Goal: Transaction & Acquisition: Download file/media

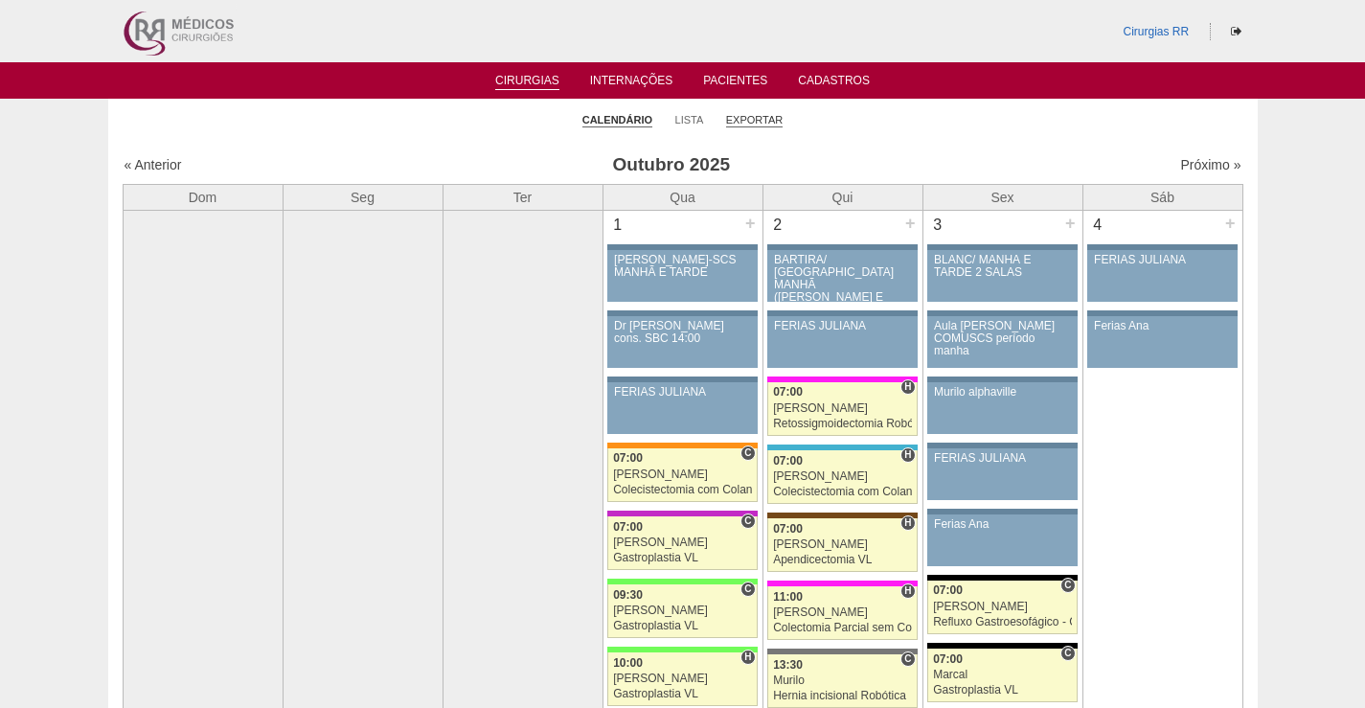
click at [755, 115] on link "Exportar" at bounding box center [754, 120] width 57 height 14
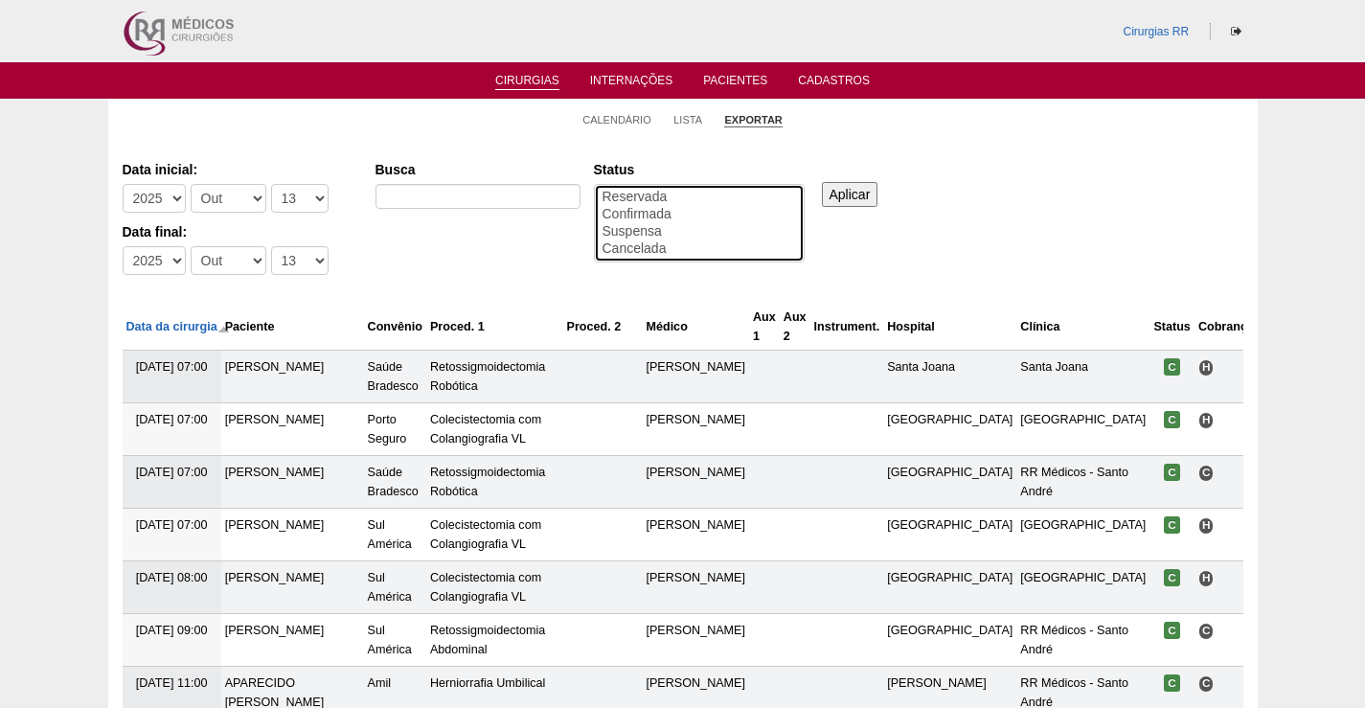
select select "conf"
click at [629, 215] on option "Confirmada" at bounding box center [699, 214] width 197 height 17
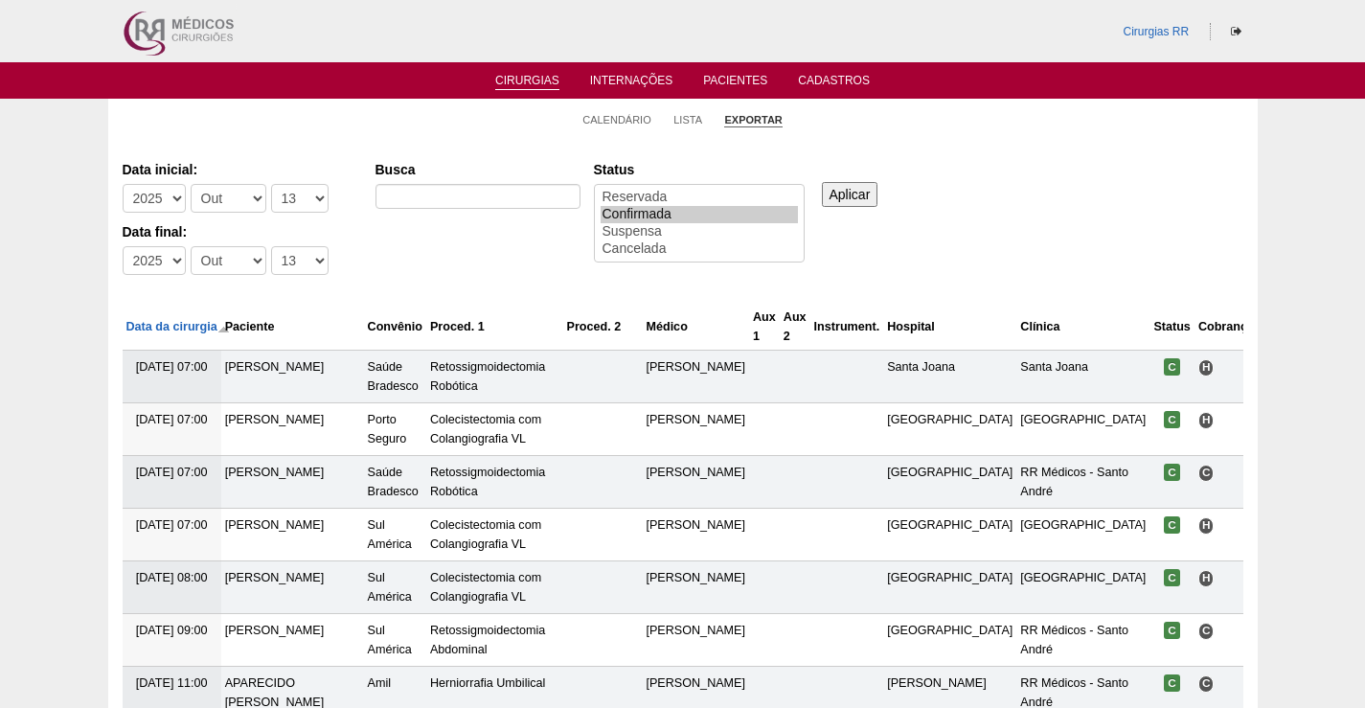
click at [851, 196] on input "Aplicar" at bounding box center [850, 194] width 57 height 25
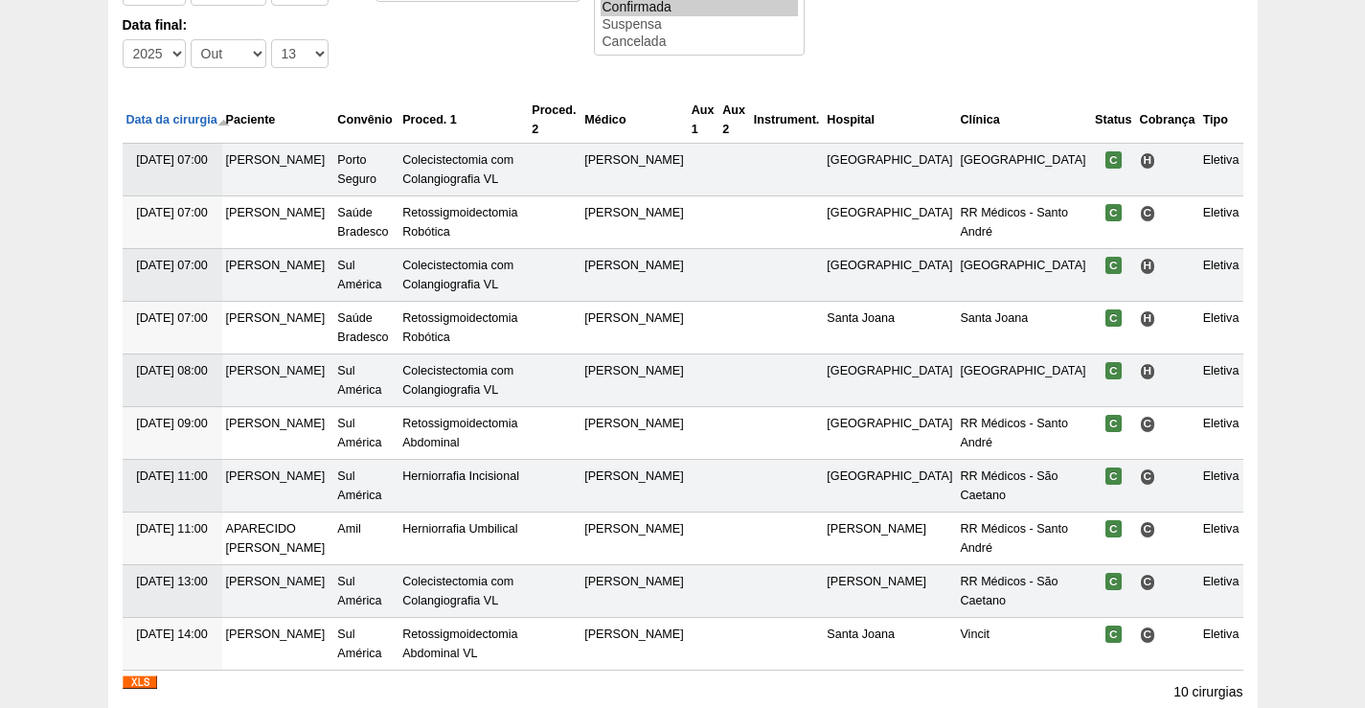
scroll to position [375, 0]
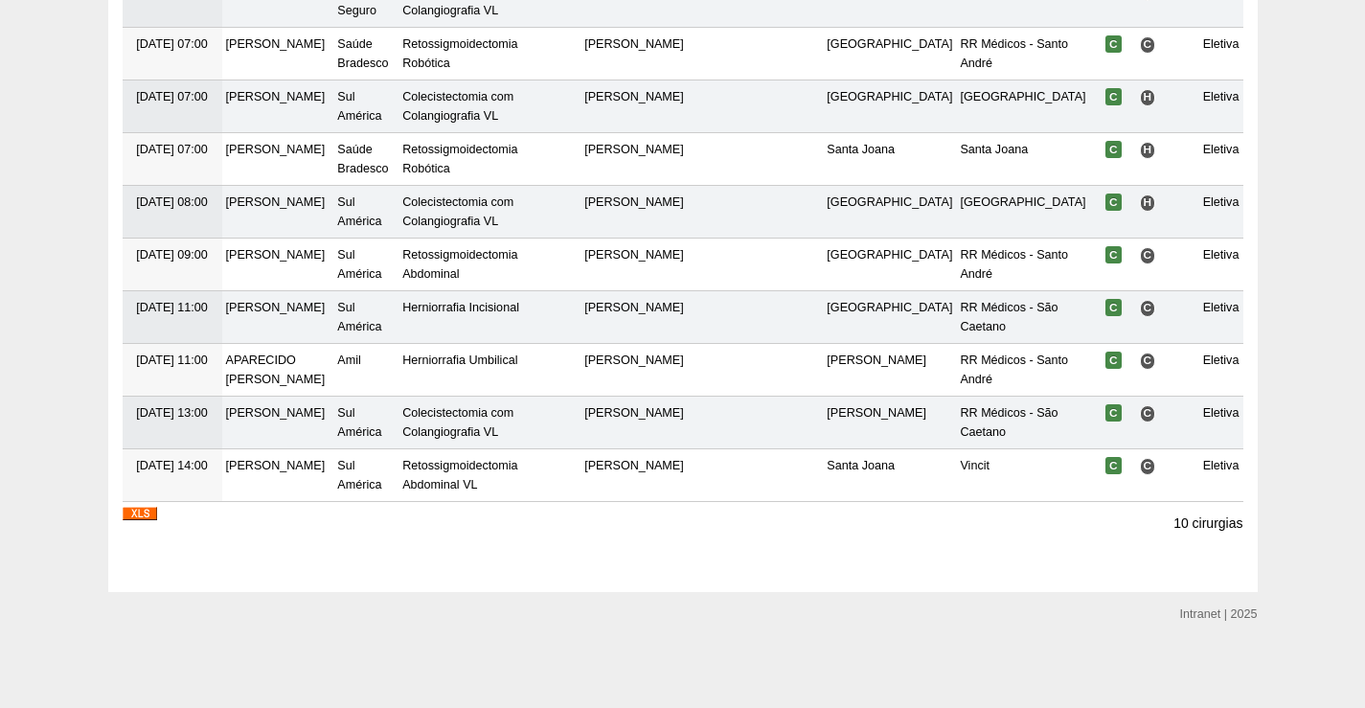
click at [134, 512] on img at bounding box center [140, 513] width 34 height 13
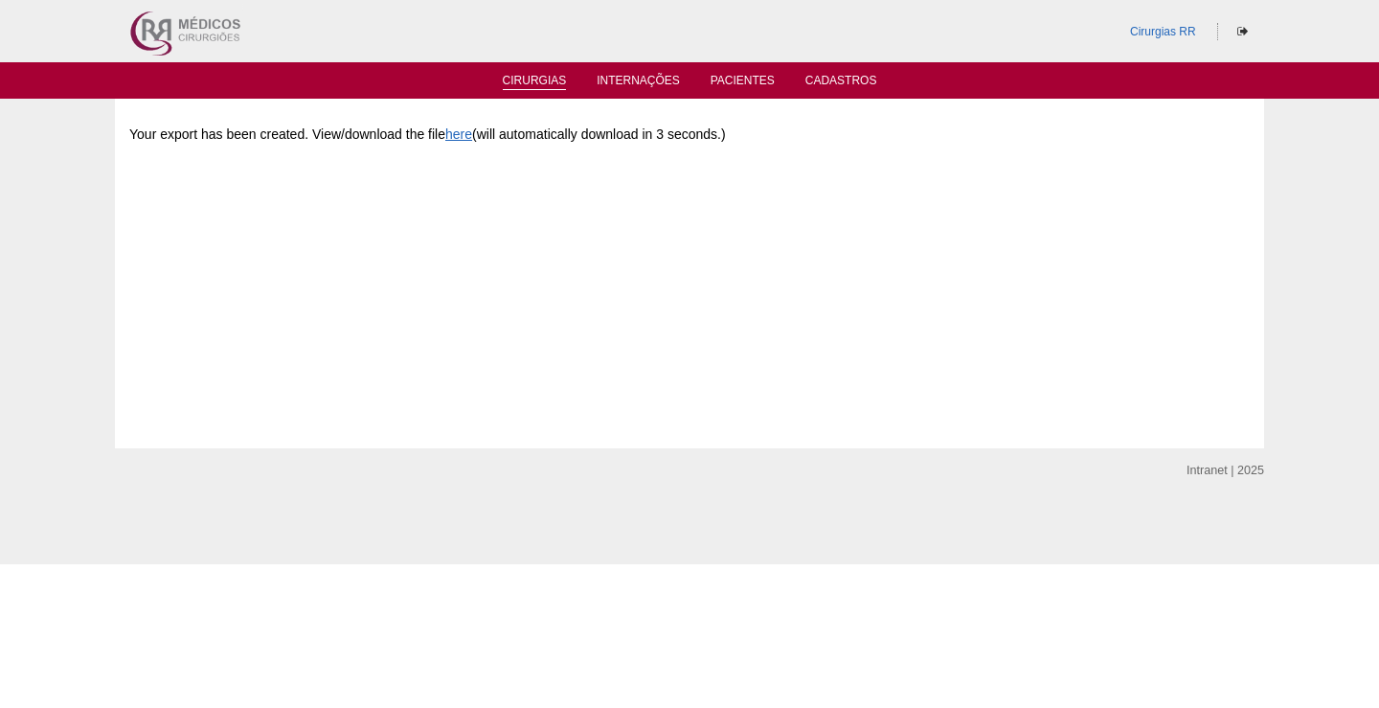
click at [547, 80] on link "Cirurgias" at bounding box center [535, 82] width 64 height 16
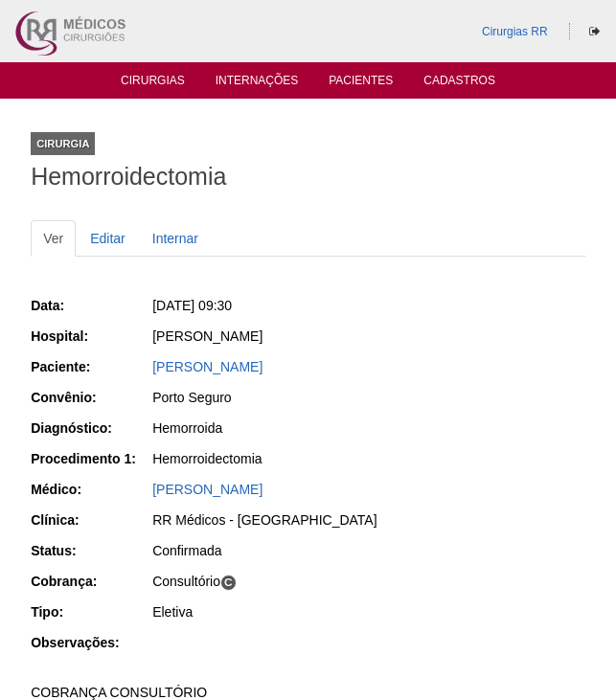
scroll to position [573, 0]
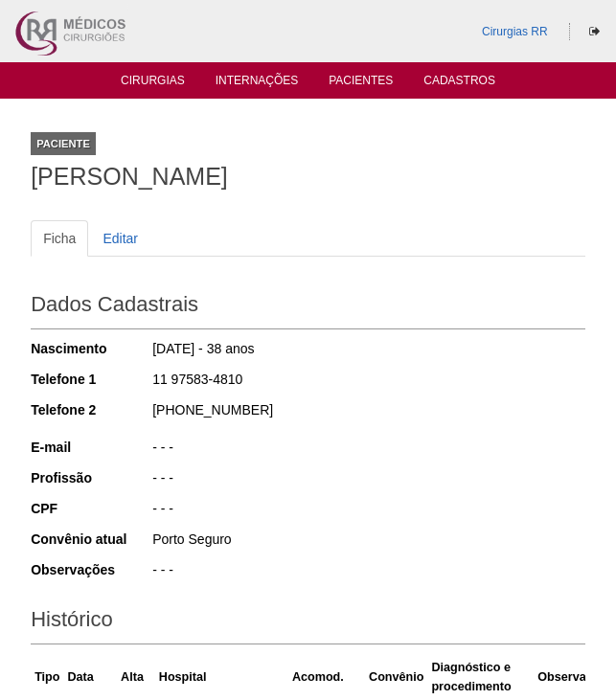
scroll to position [892, 0]
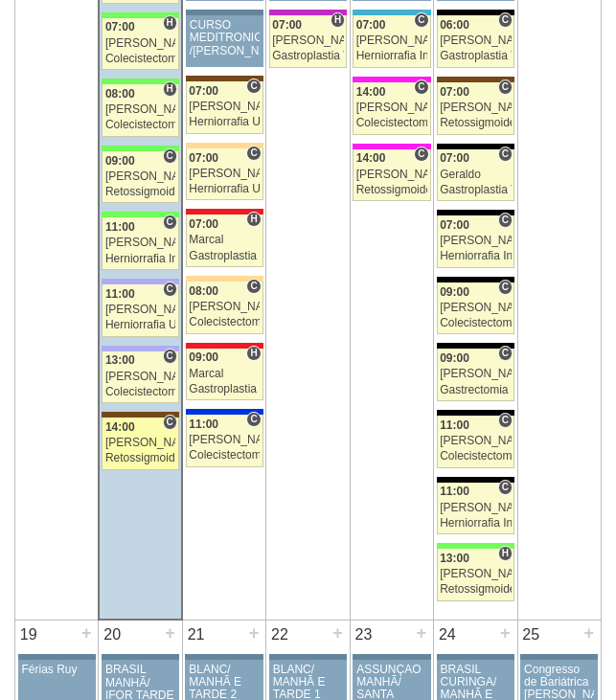
scroll to position [2389, 0]
